Goal: Task Accomplishment & Management: Use online tool/utility

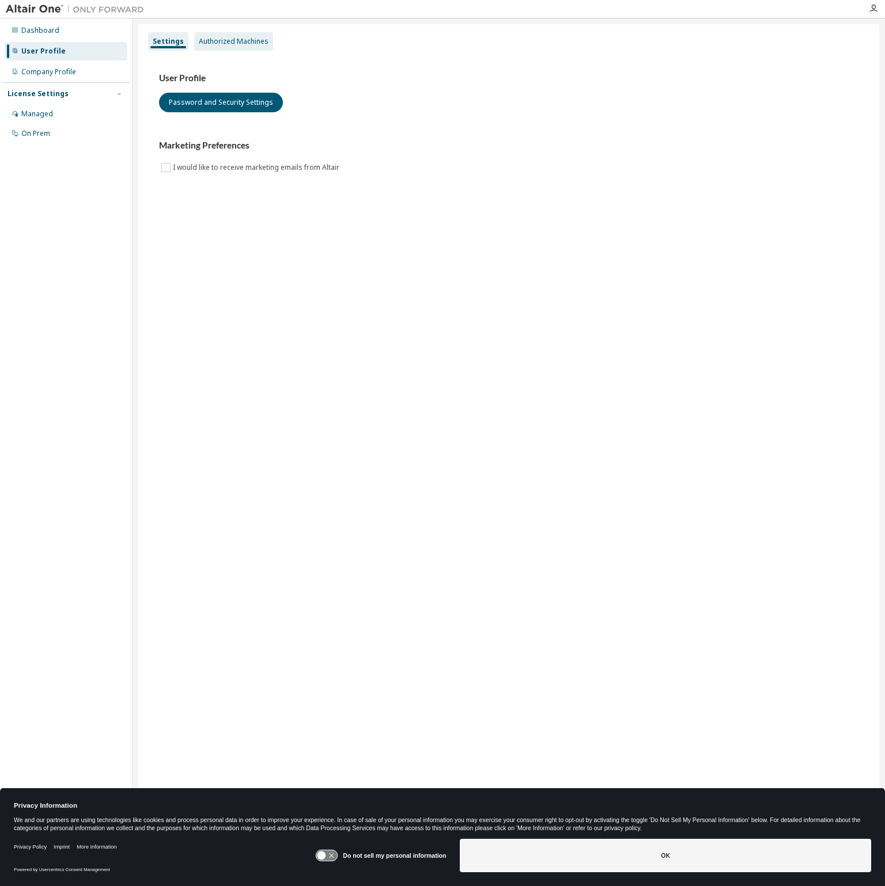
click at [226, 43] on div "Authorized Machines" at bounding box center [234, 41] width 70 height 9
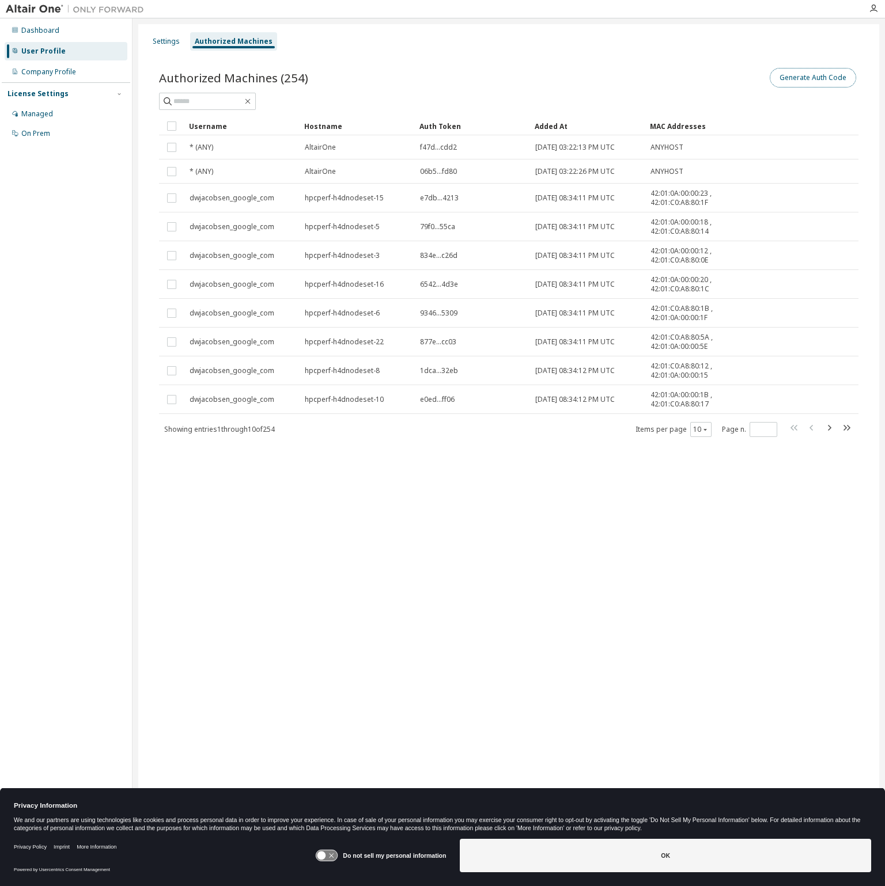
click at [817, 81] on button "Generate Auth Code" at bounding box center [813, 78] width 86 height 20
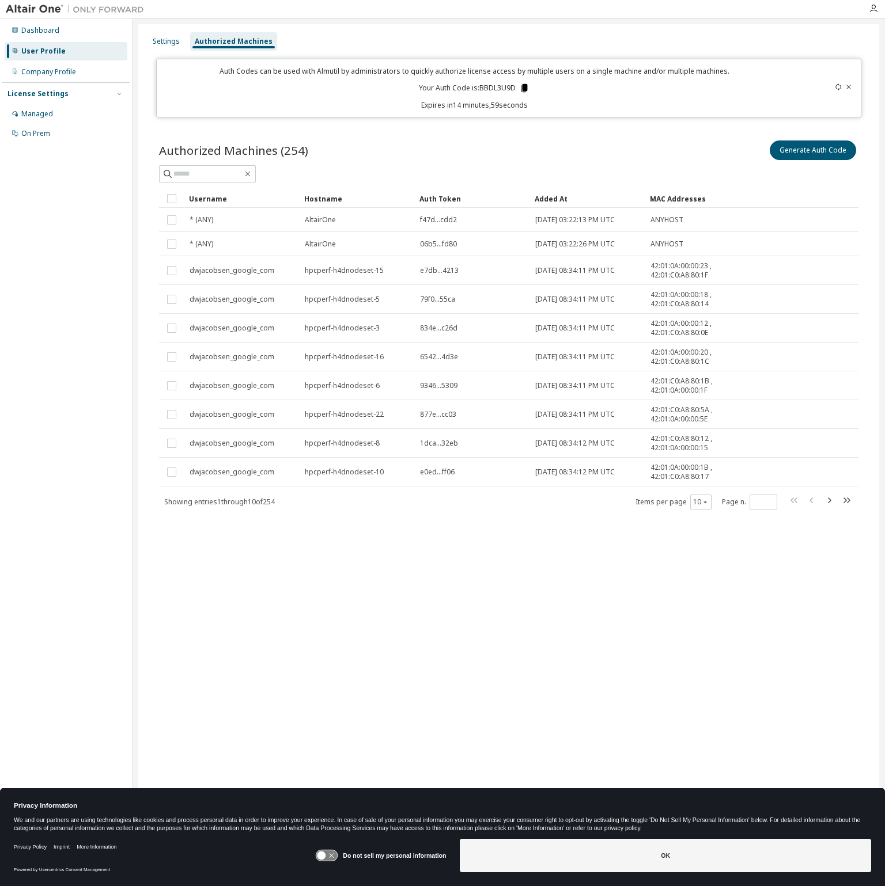
click at [525, 84] on icon at bounding box center [524, 88] width 6 height 8
